Goal: Transaction & Acquisition: Purchase product/service

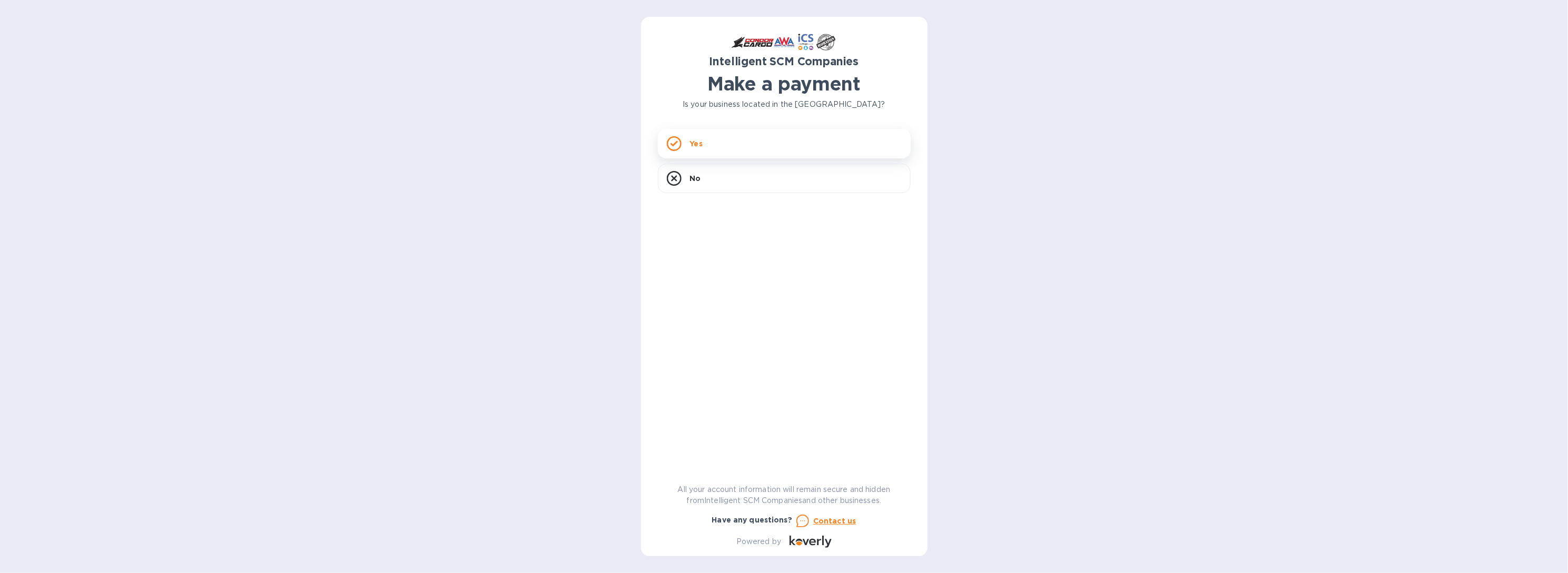
click at [724, 147] on div "Yes" at bounding box center [784, 144] width 253 height 29
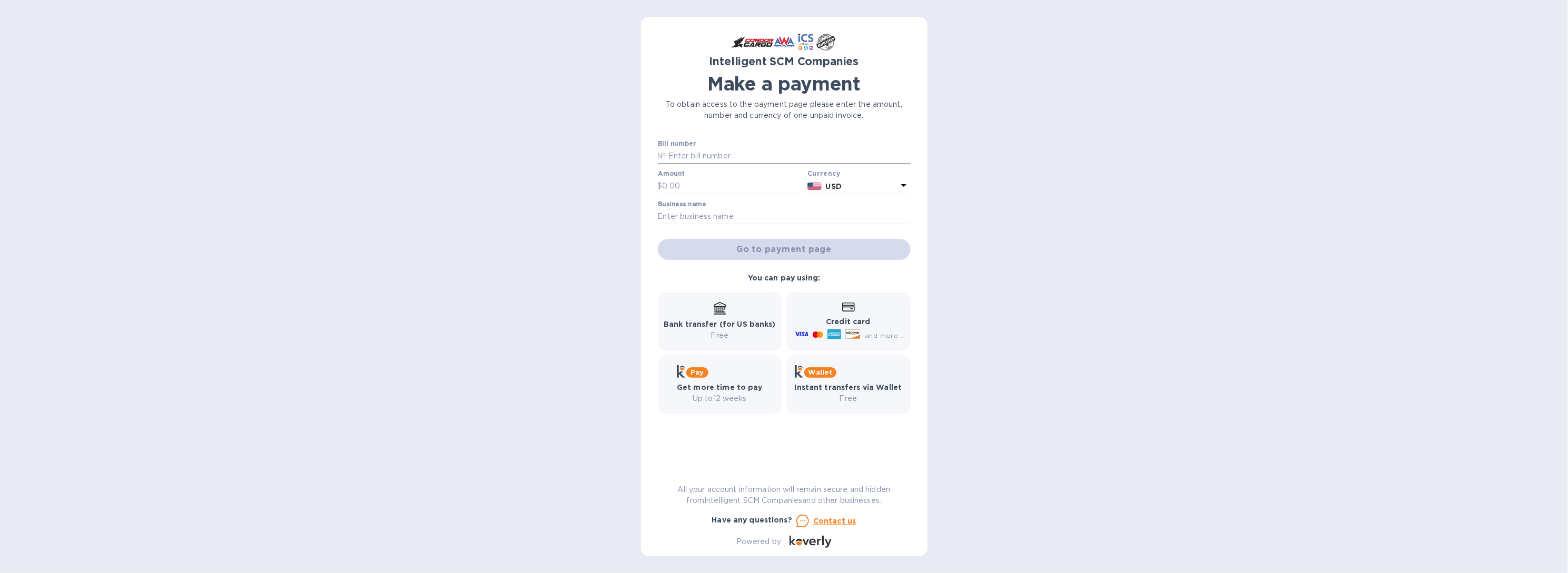
click at [732, 152] on input "text" at bounding box center [788, 156] width 244 height 16
paste input "08661059504"
type input "08661059504"
click at [690, 186] on input "text" at bounding box center [733, 186] width 141 height 16
type input "438.40"
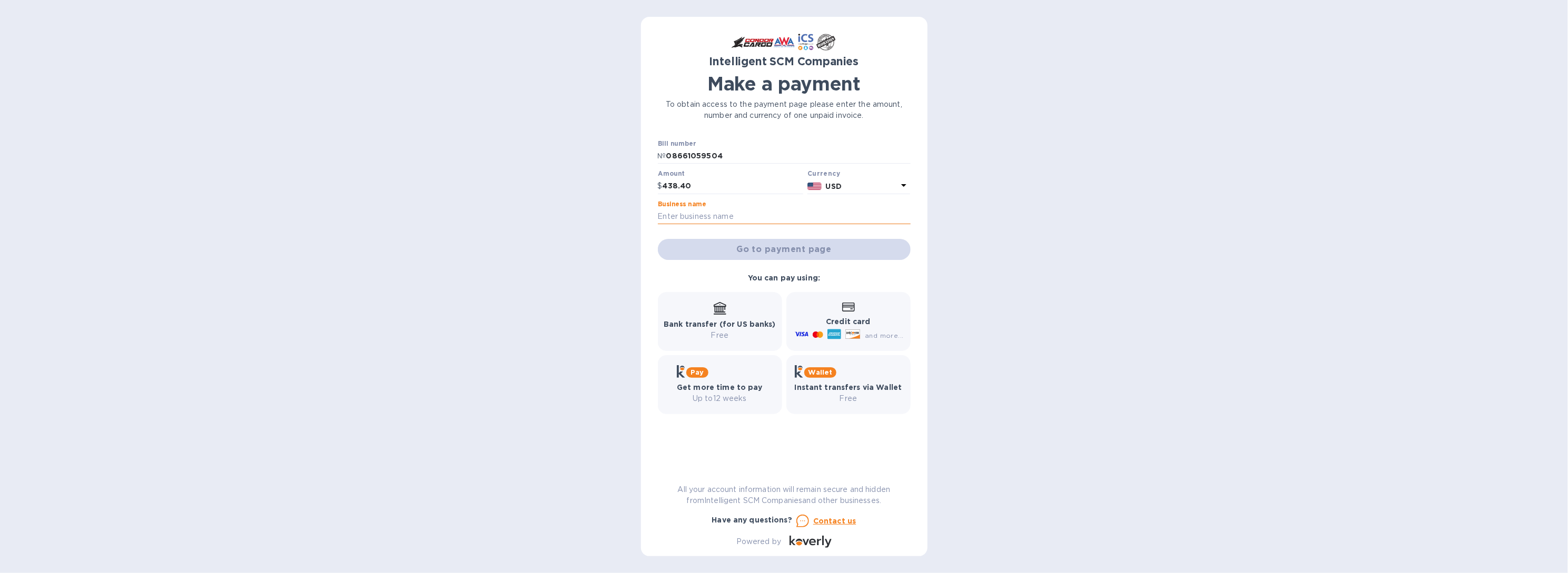
click at [741, 217] on input "text" at bounding box center [784, 217] width 253 height 16
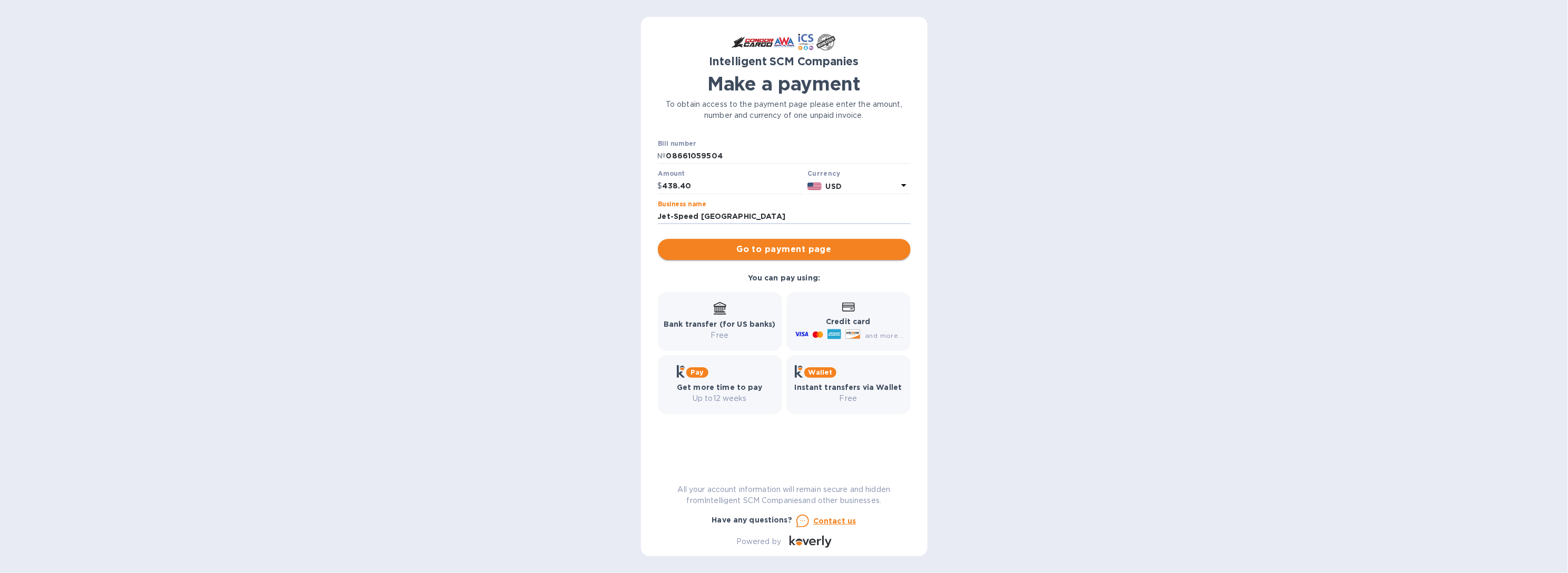
type input "Jet-Speed [GEOGRAPHIC_DATA]"
click at [772, 255] on span "Go to payment page" at bounding box center [785, 249] width 236 height 13
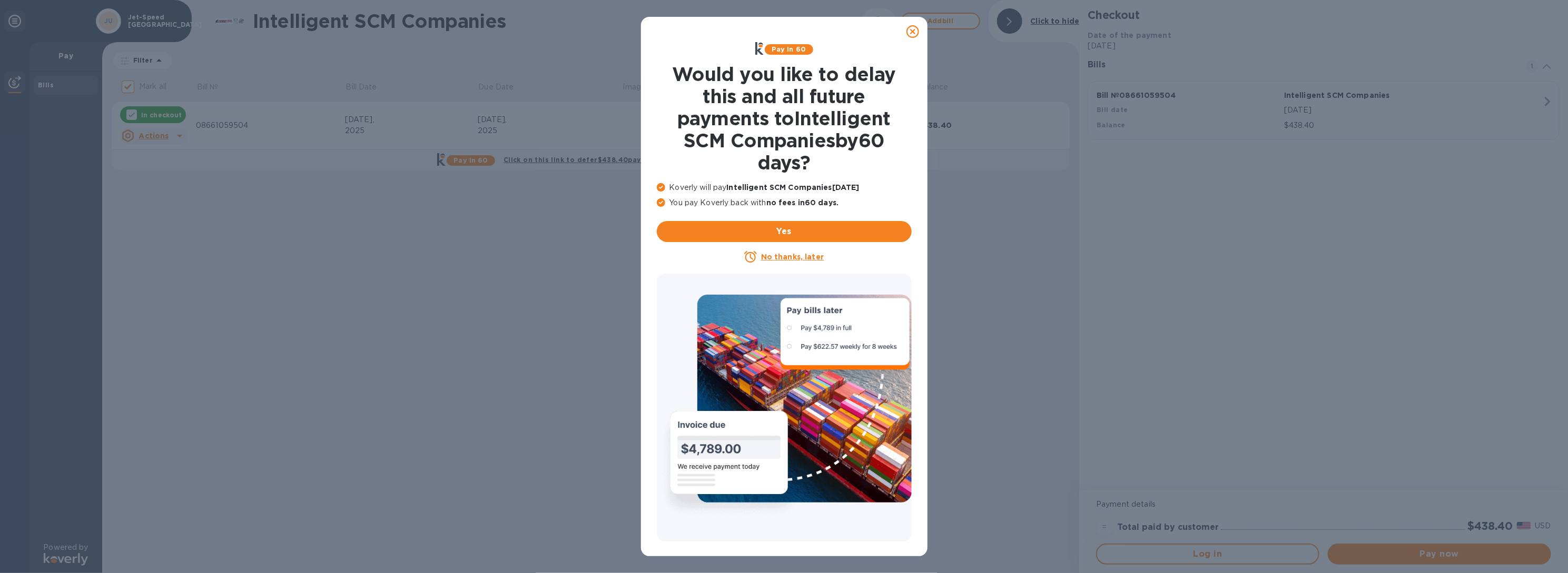
click at [915, 34] on icon at bounding box center [912, 32] width 13 height 13
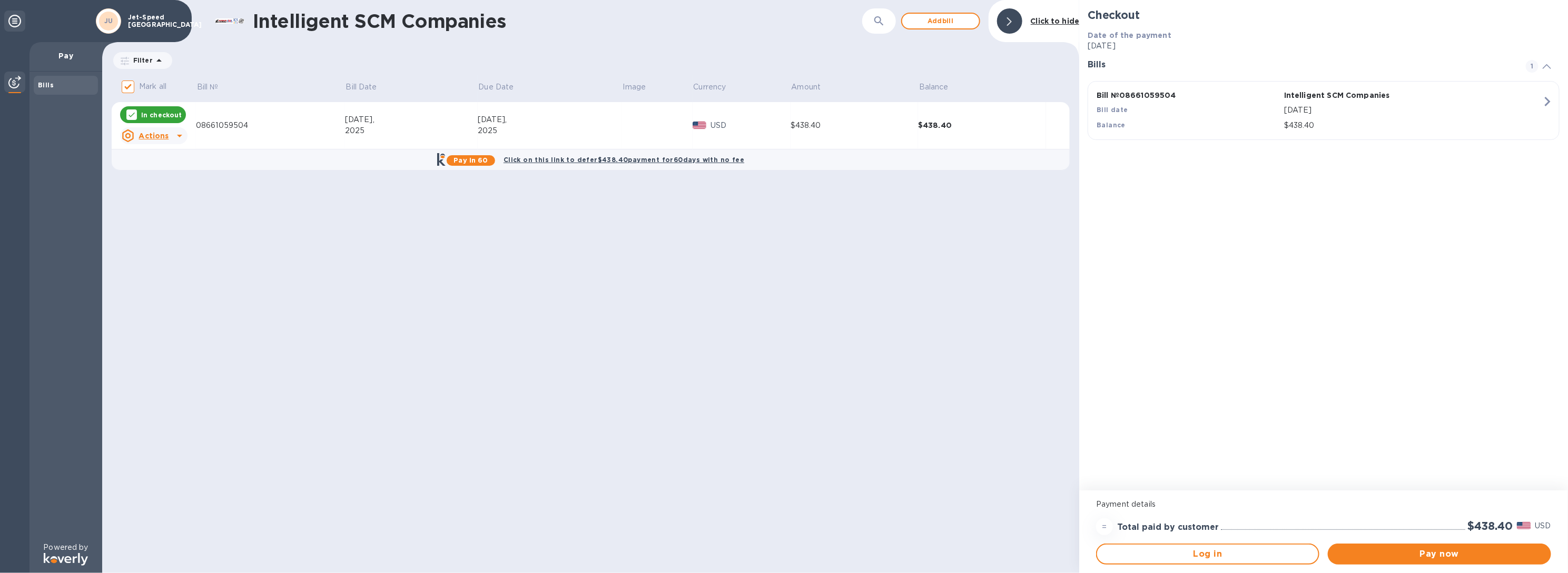
click at [163, 137] on u "Actions" at bounding box center [153, 136] width 30 height 9
click at [161, 180] on b "Open bill" at bounding box center [167, 178] width 35 height 9
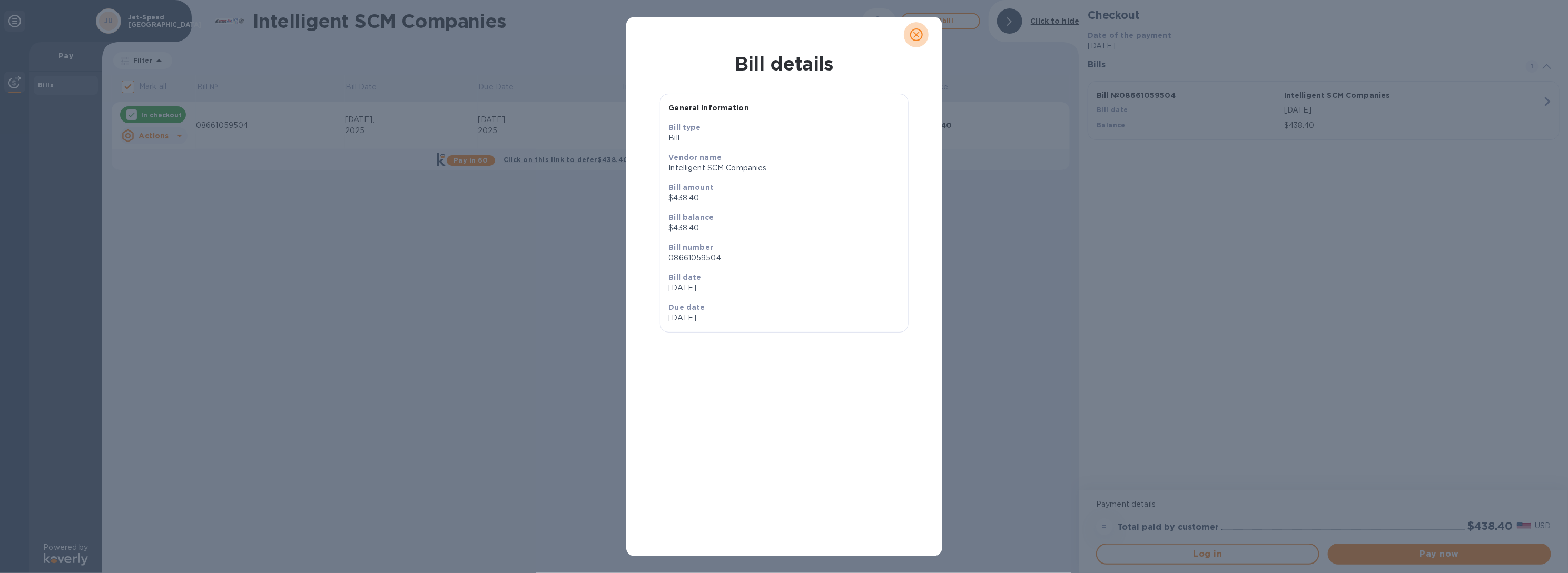
click at [919, 36] on icon "close" at bounding box center [916, 34] width 10 height 10
